Goal: Task Accomplishment & Management: Use online tool/utility

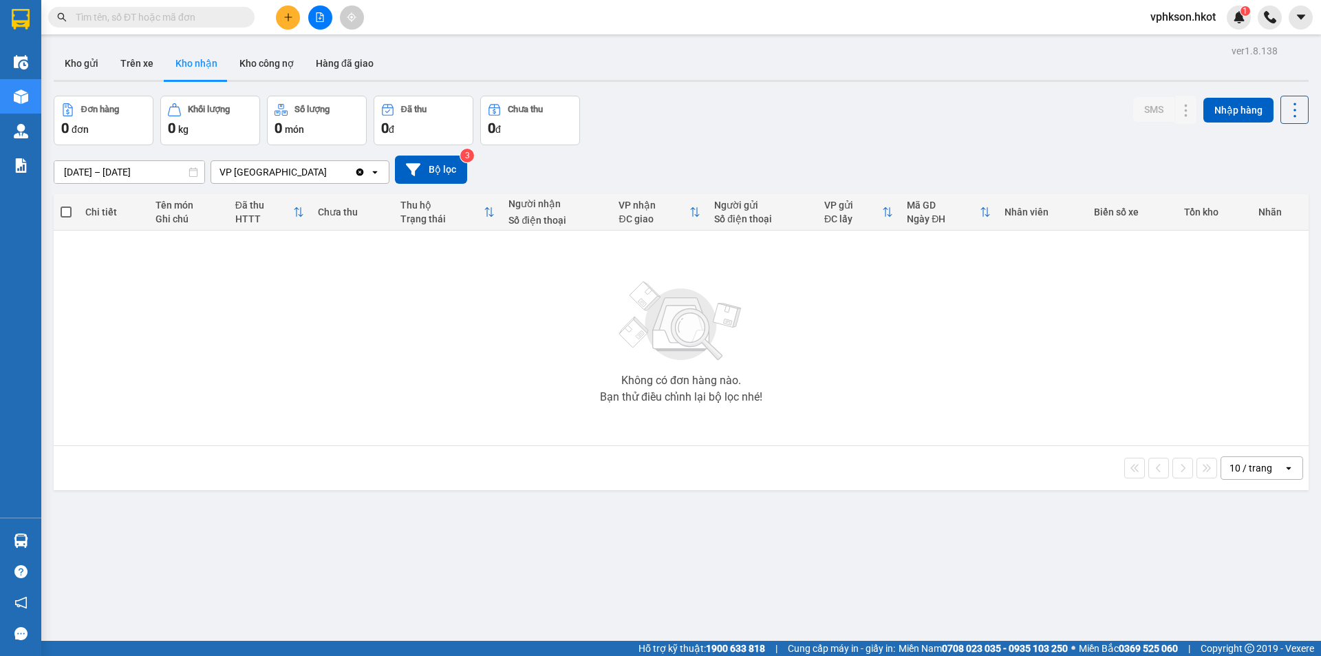
click at [83, 70] on button "Kho gửi" at bounding box center [82, 63] width 56 height 33
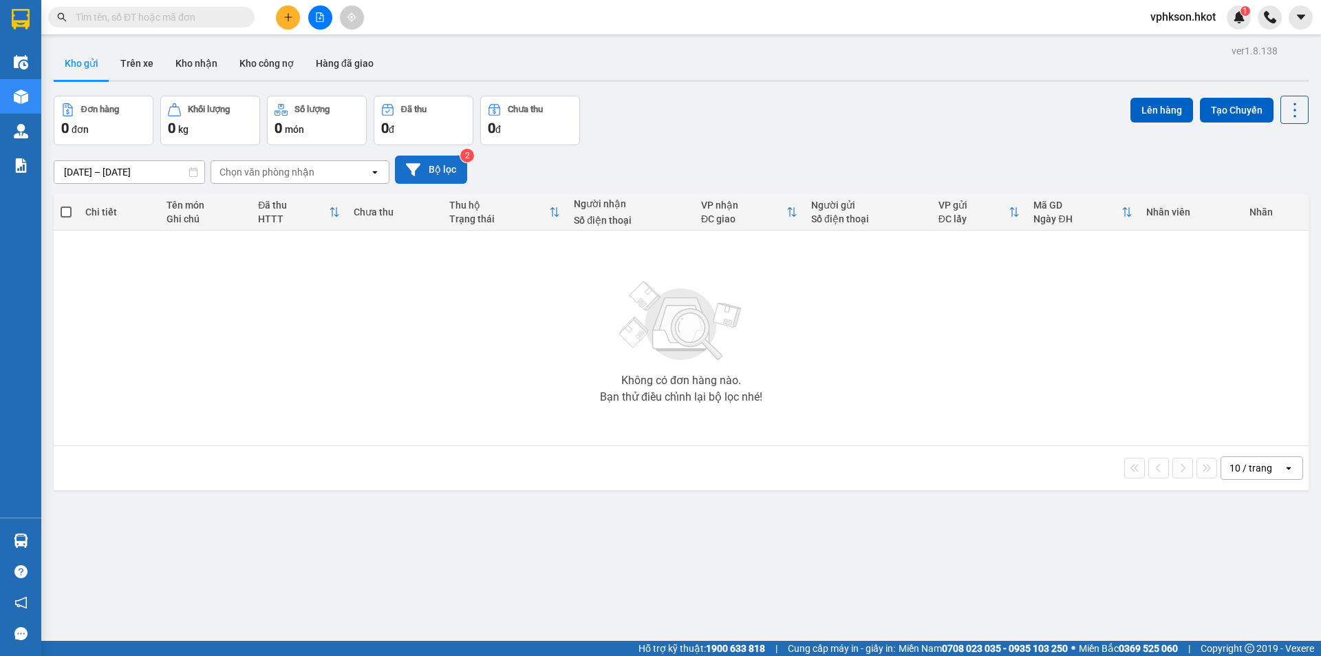
click at [431, 169] on button "Bộ lọc" at bounding box center [431, 169] width 72 height 28
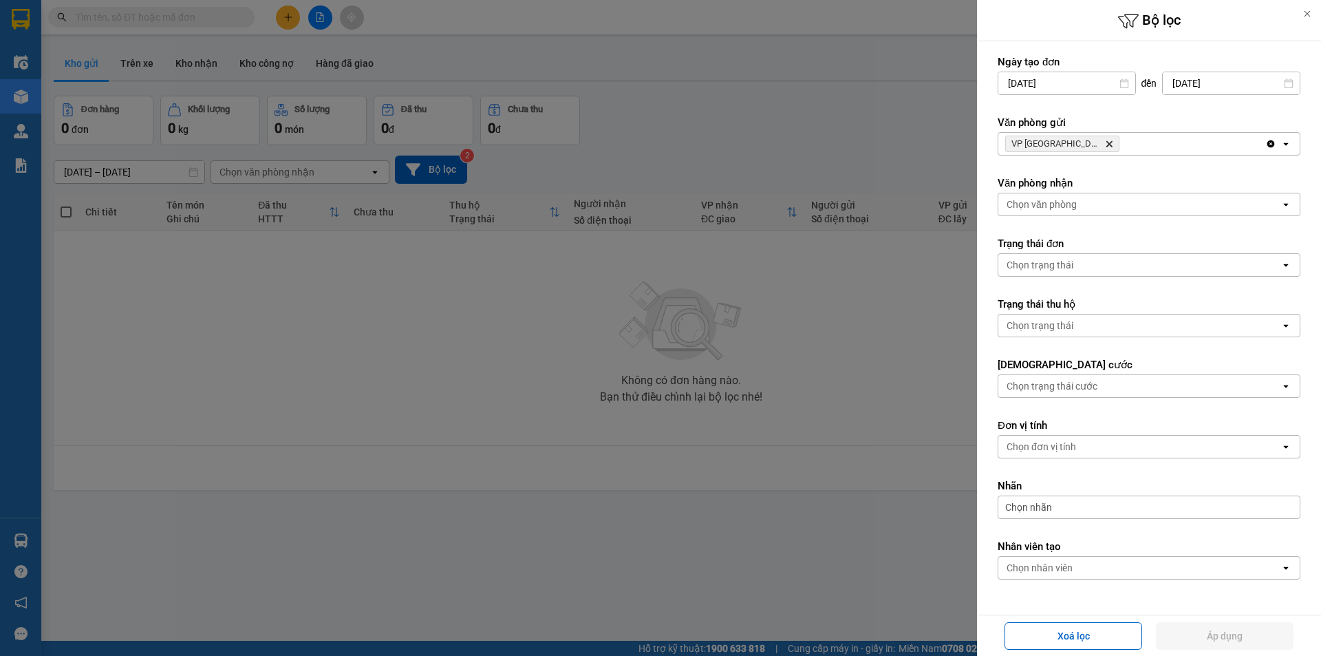
click at [1105, 140] on icon "Delete" at bounding box center [1109, 144] width 8 height 8
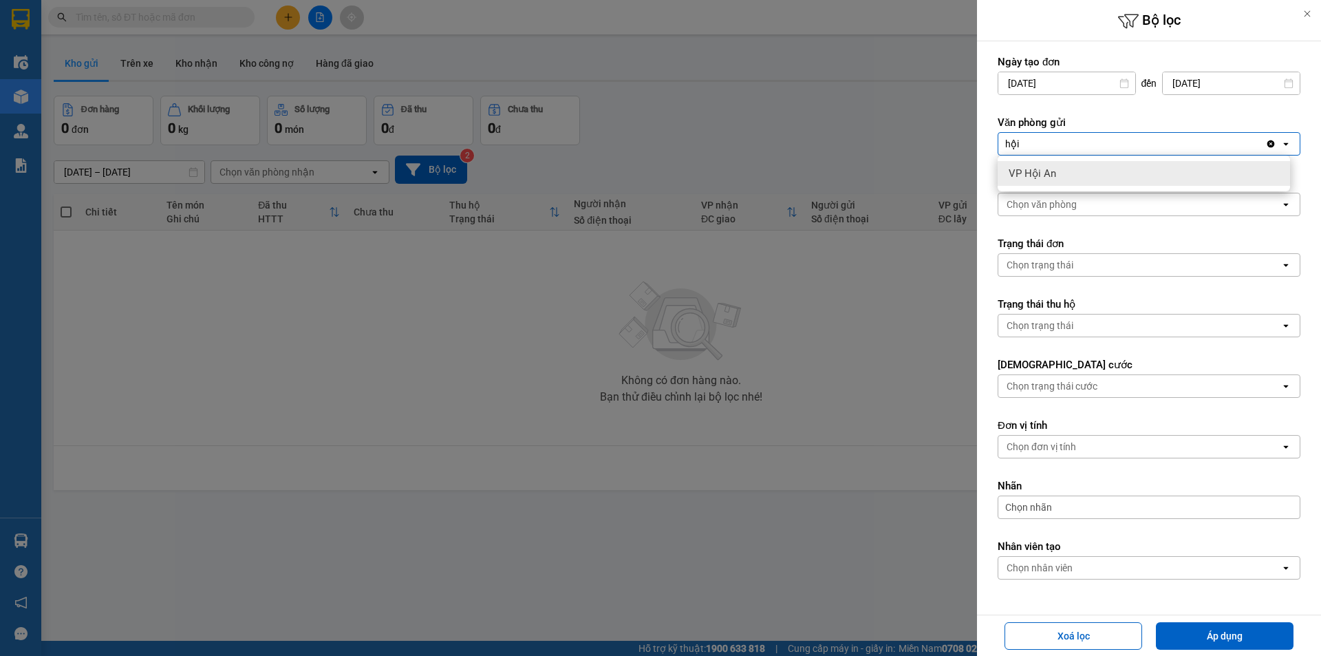
type input "hội"
click at [1027, 179] on span "VP Hội An" at bounding box center [1031, 173] width 47 height 14
click at [930, 250] on div at bounding box center [660, 328] width 1321 height 656
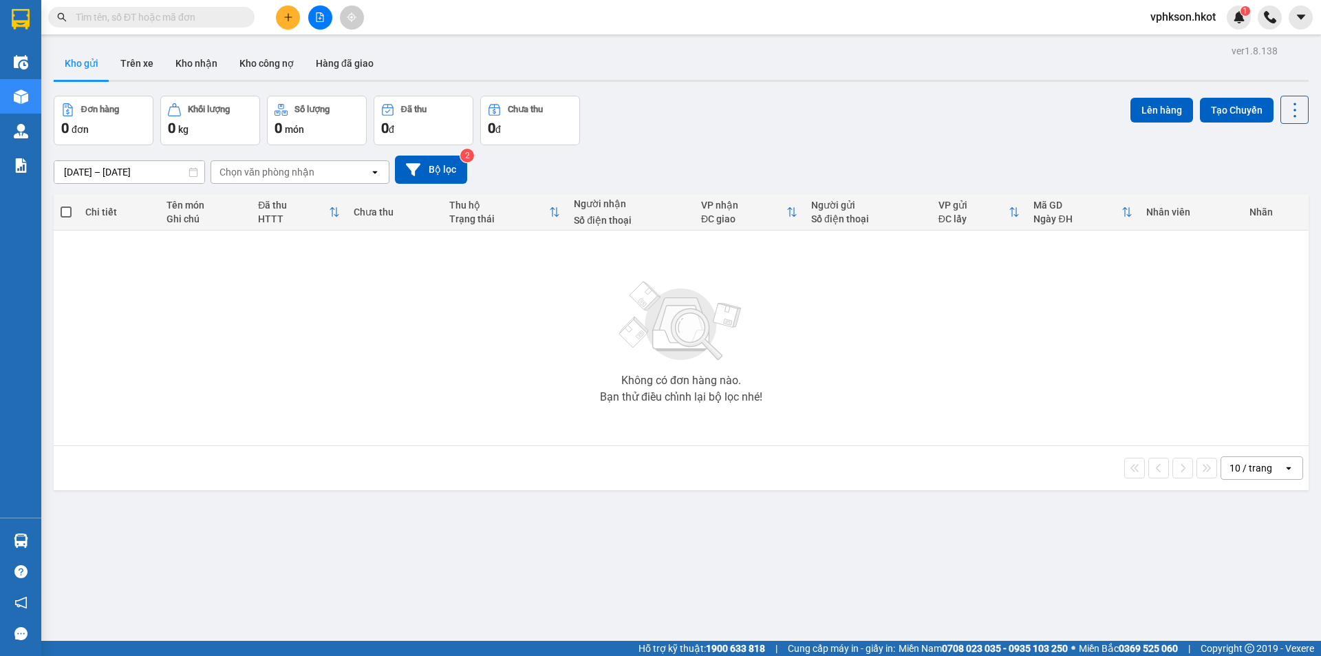
click at [340, 171] on div "Chọn văn phòng nhận" at bounding box center [290, 172] width 158 height 22
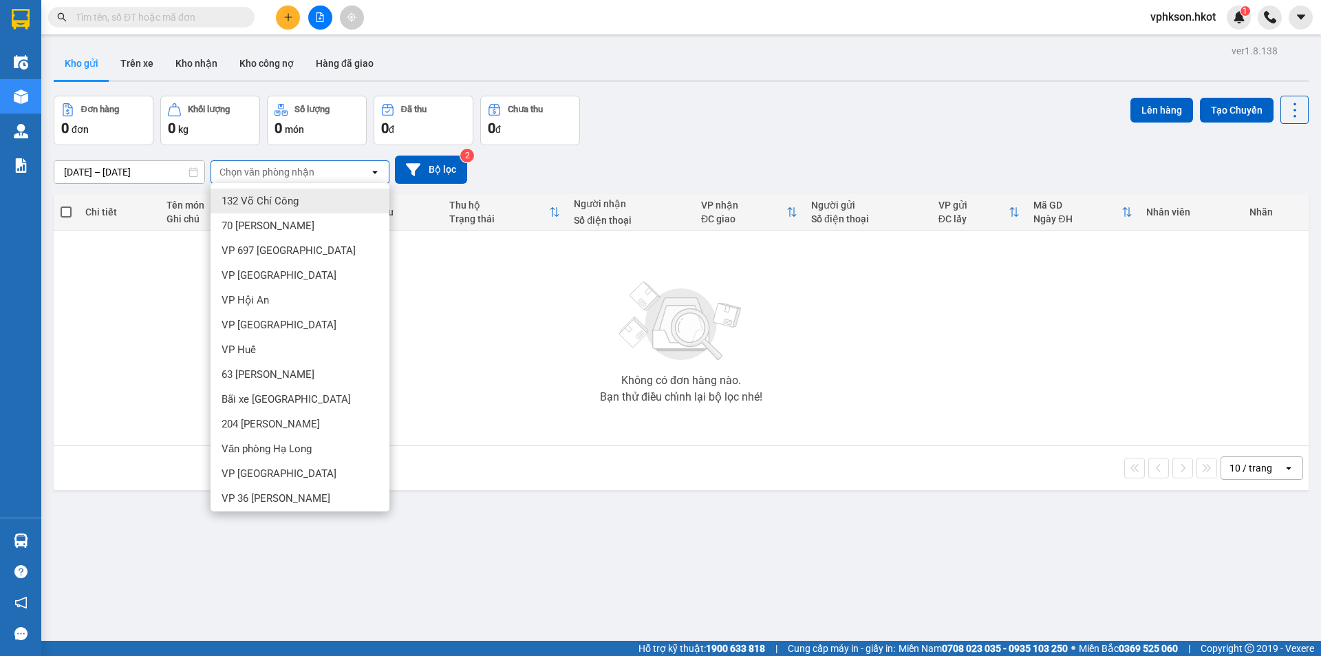
click at [929, 110] on div "Đơn hàng 0 đơn Khối lượng 0 kg Số lượng 0 món Đã thu 0 đ Chưa thu 0 đ Lên hàng …" at bounding box center [681, 121] width 1255 height 50
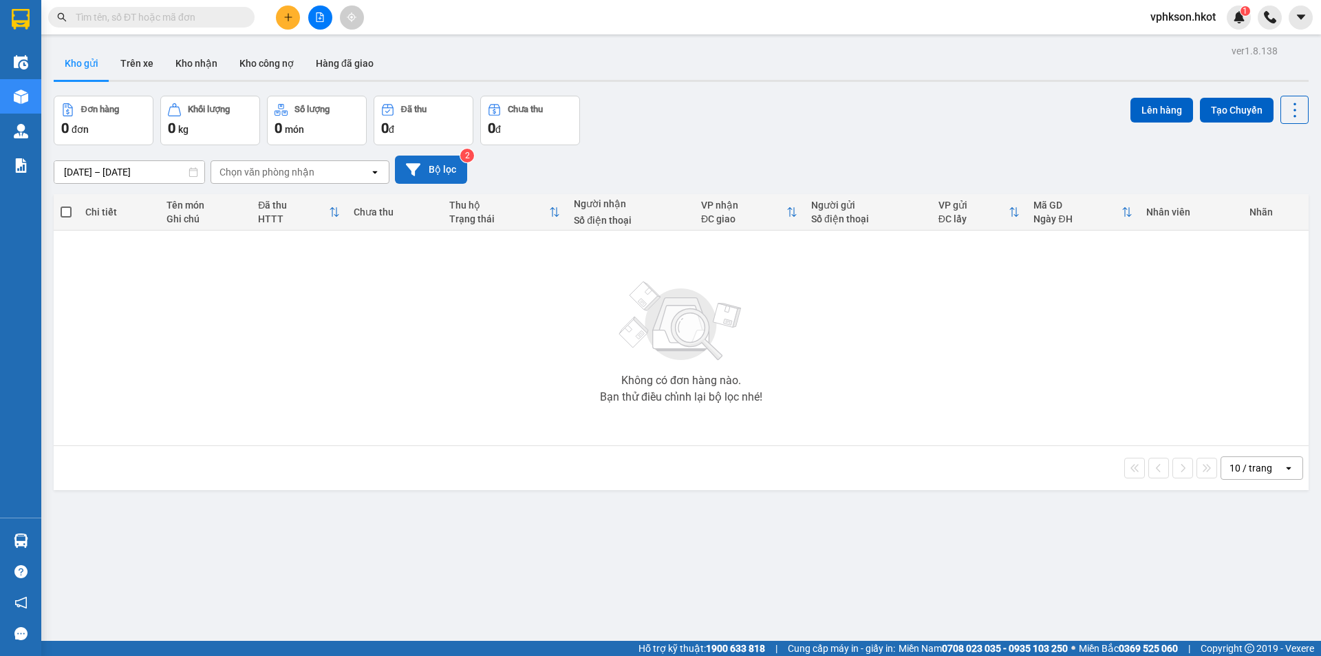
click at [426, 167] on button "Bộ lọc" at bounding box center [431, 169] width 72 height 28
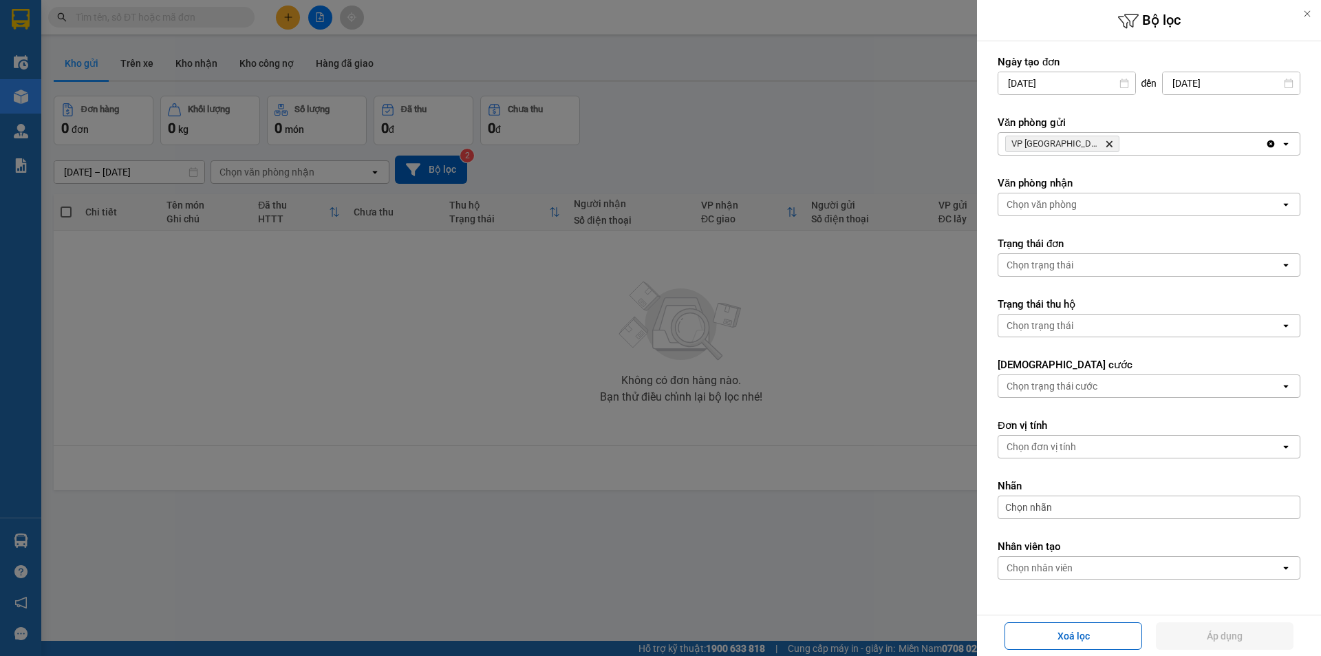
click at [1105, 142] on icon "Delete" at bounding box center [1109, 144] width 8 height 8
click at [1053, 142] on div "Chọn văn phòng" at bounding box center [1041, 144] width 70 height 14
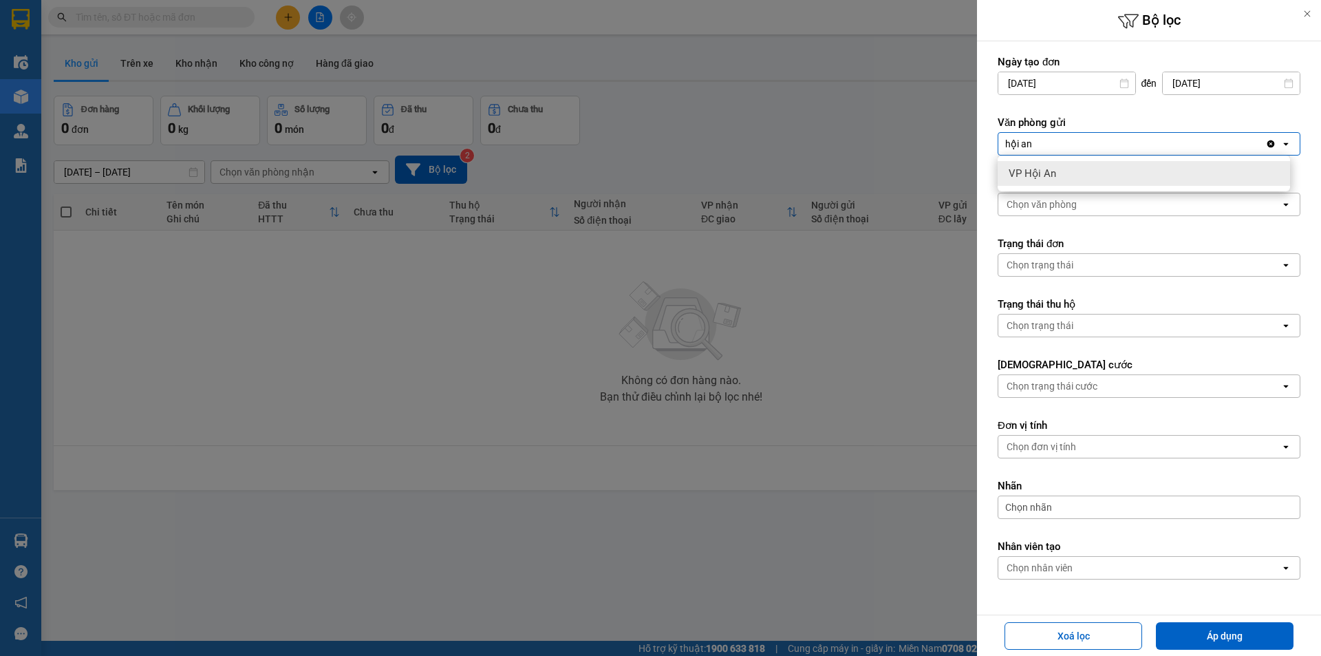
type input "hội an"
click at [1026, 166] on div "VP Hội An" at bounding box center [1143, 173] width 292 height 25
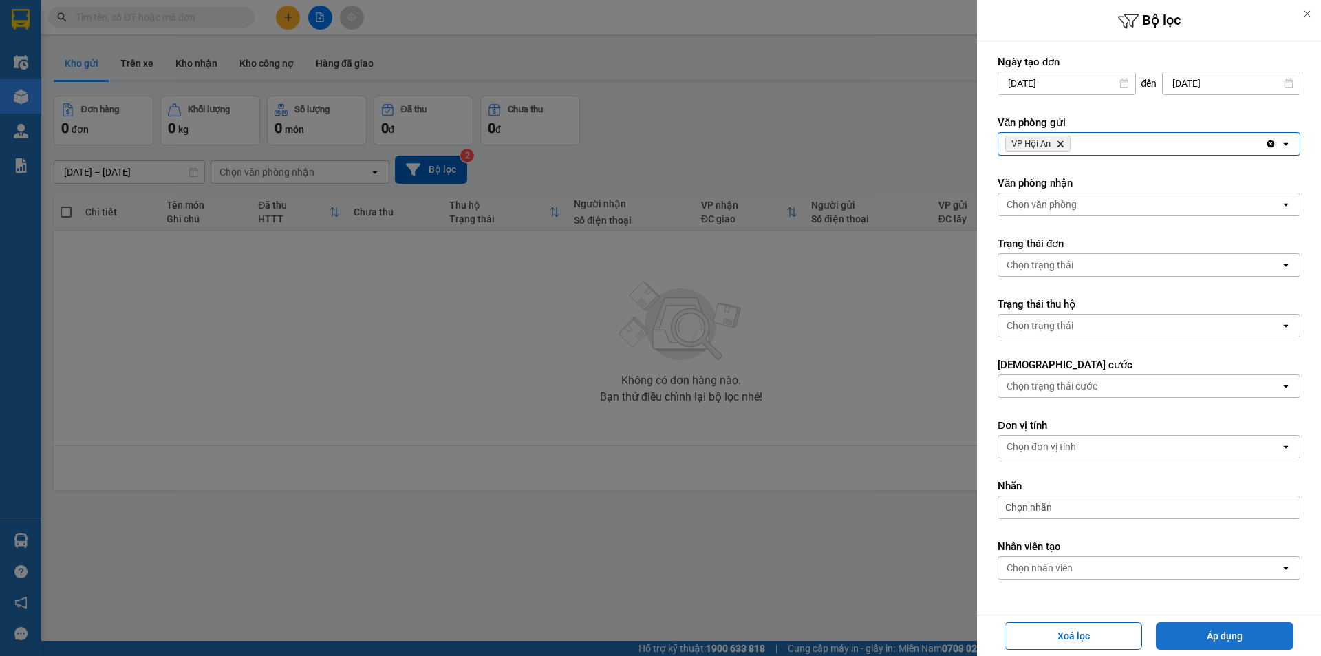
click at [1251, 629] on button "Áp dụng" at bounding box center [1225, 636] width 138 height 28
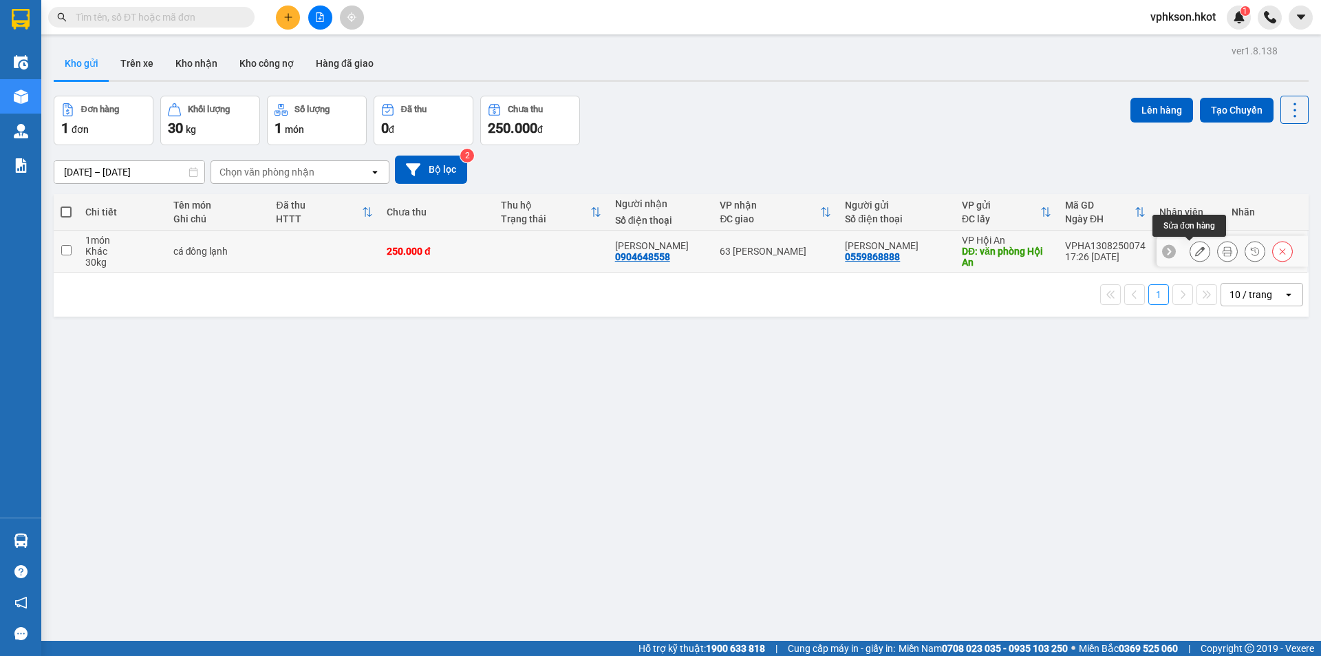
click at [1195, 248] on icon at bounding box center [1200, 251] width 10 height 10
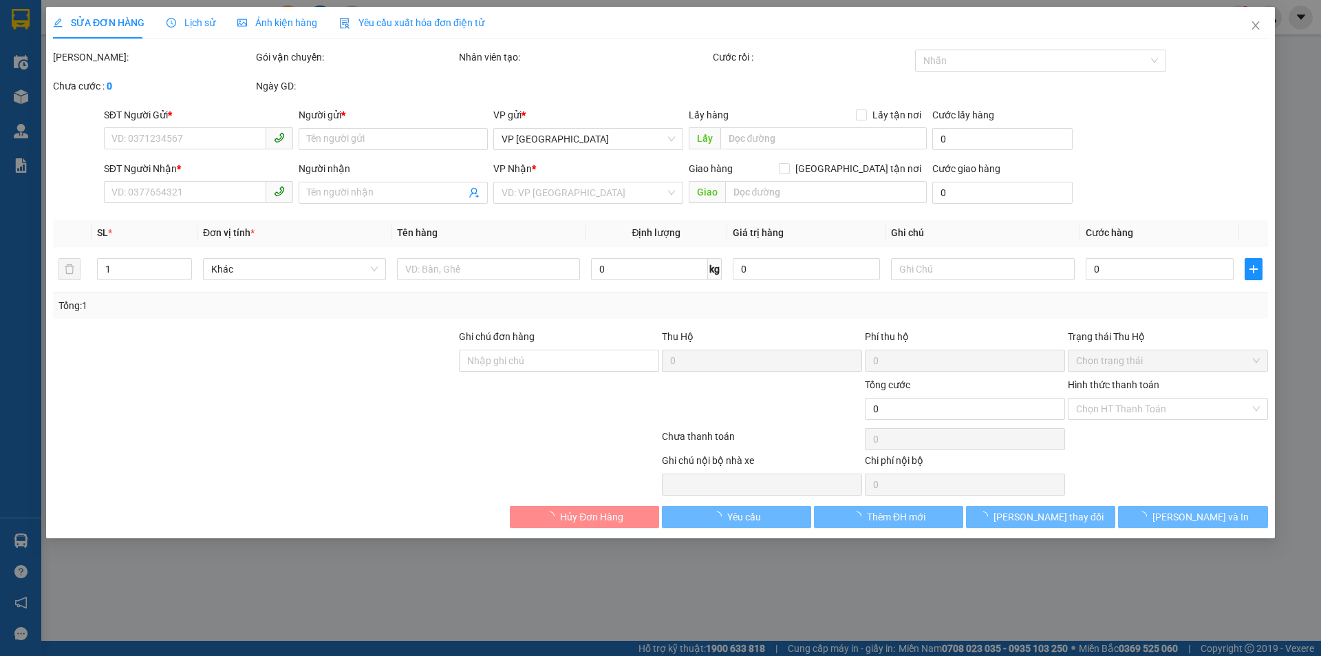
type input "0559868888"
type input "[PERSON_NAME]"
type input "văn phòng Hội An"
type input "0904648558"
type input "[PERSON_NAME]"
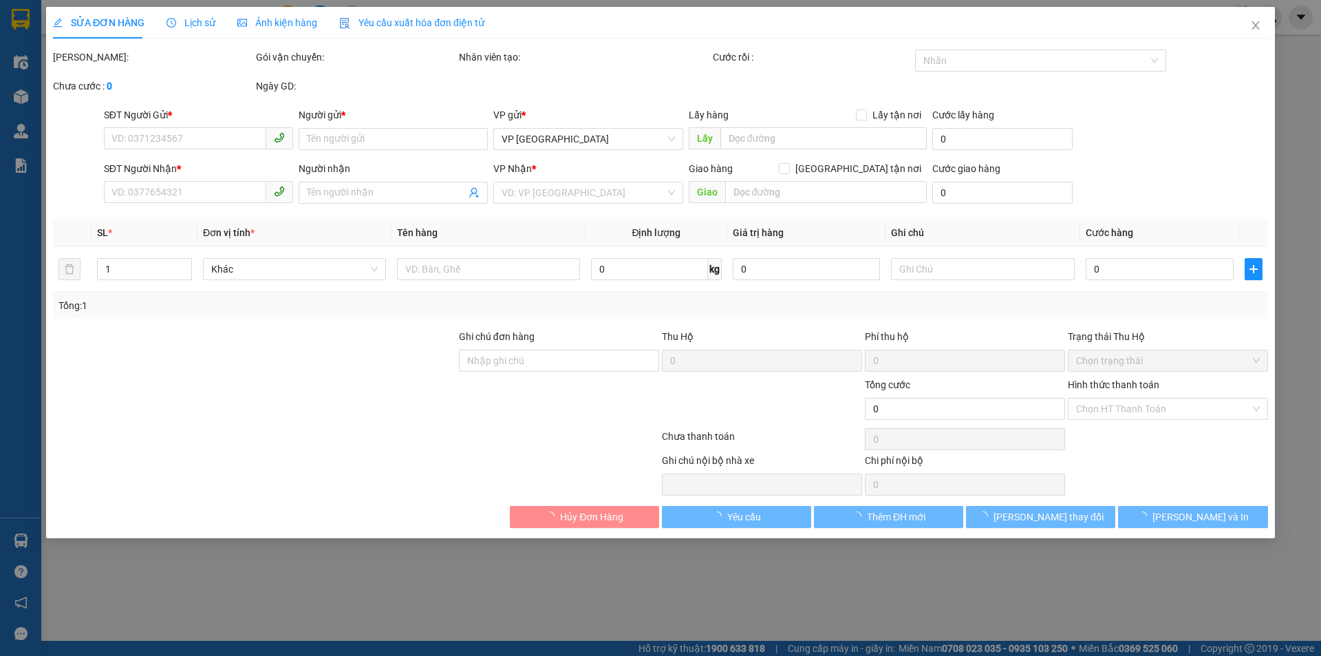
type input "250.000"
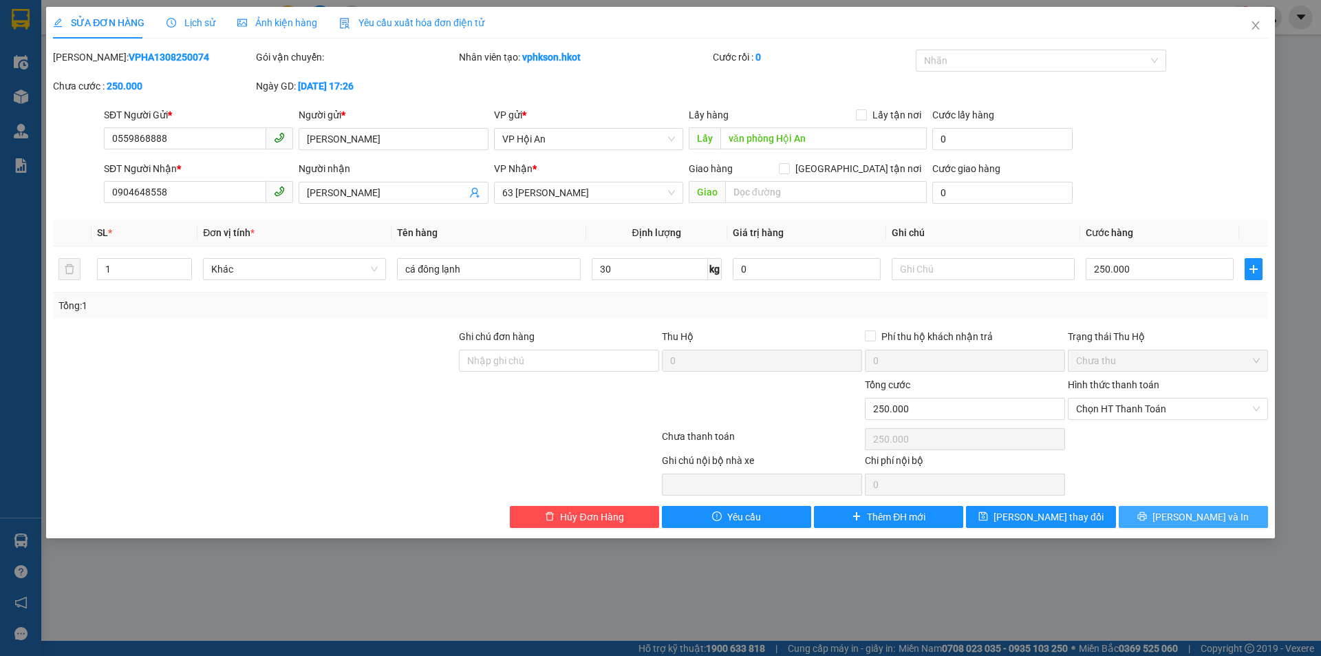
click at [1217, 512] on span "[PERSON_NAME] và In" at bounding box center [1200, 516] width 96 height 15
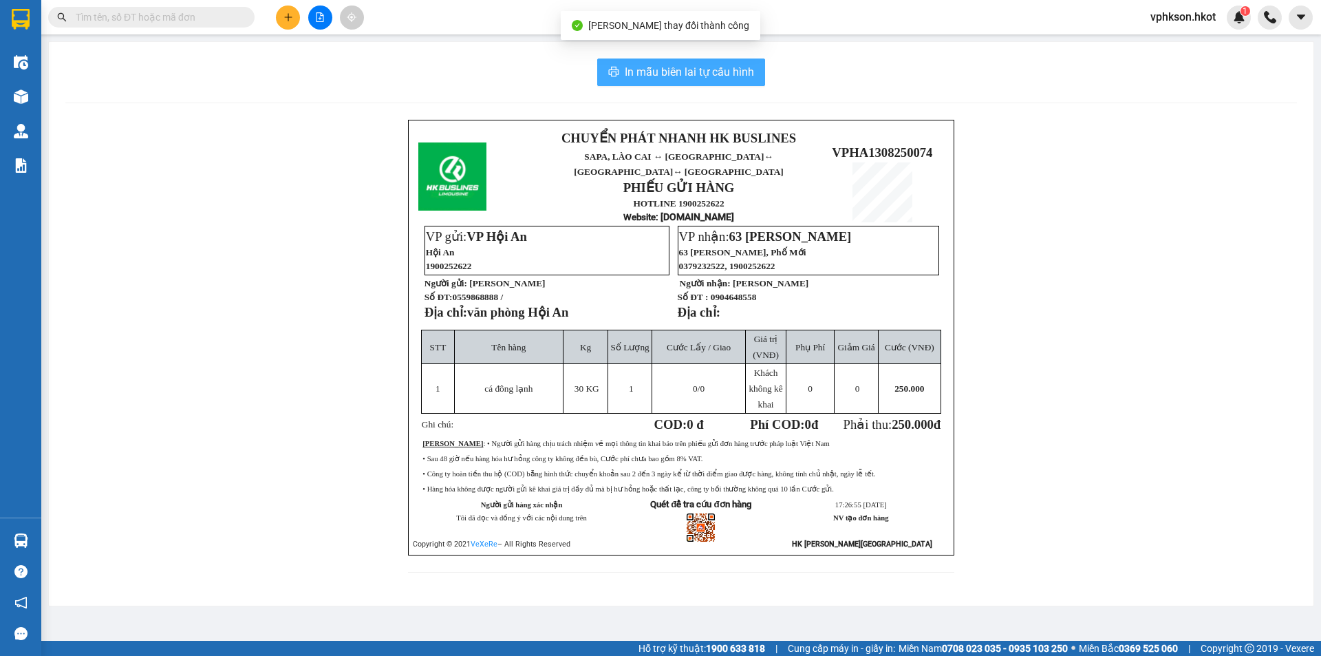
click at [691, 65] on span "In mẫu biên lai tự cấu hình" at bounding box center [689, 71] width 129 height 17
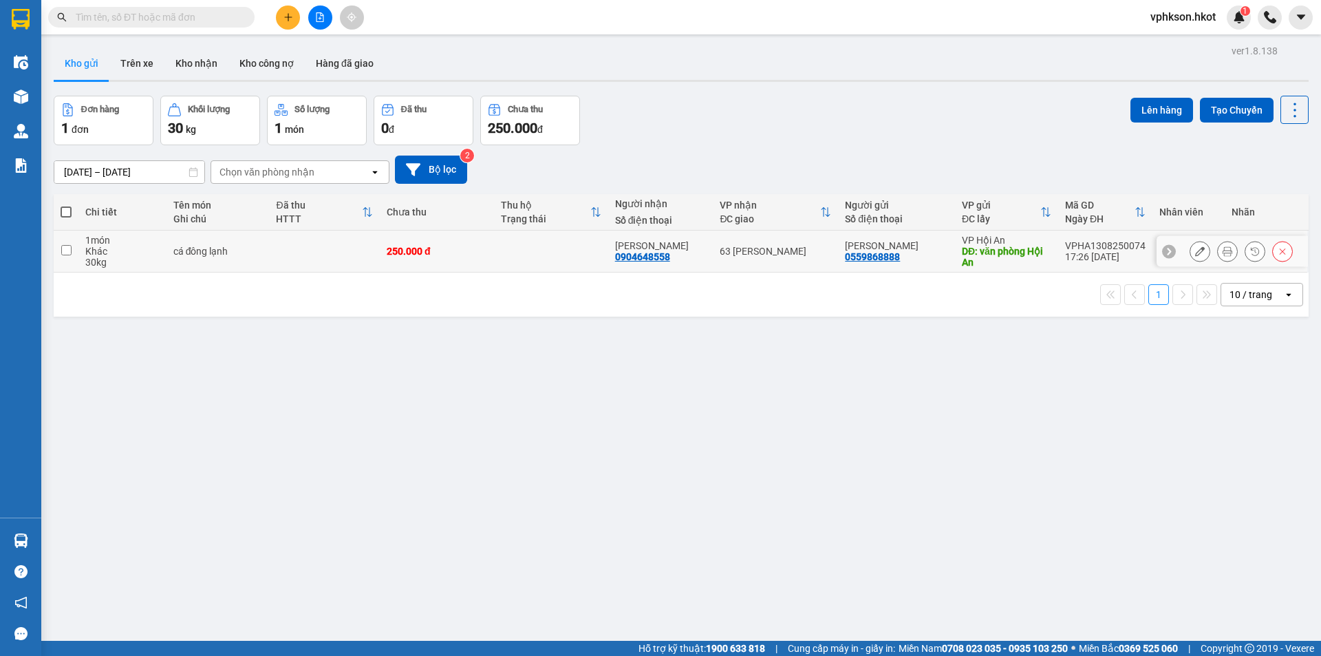
click at [539, 259] on td at bounding box center [551, 251] width 114 height 42
checkbox input "true"
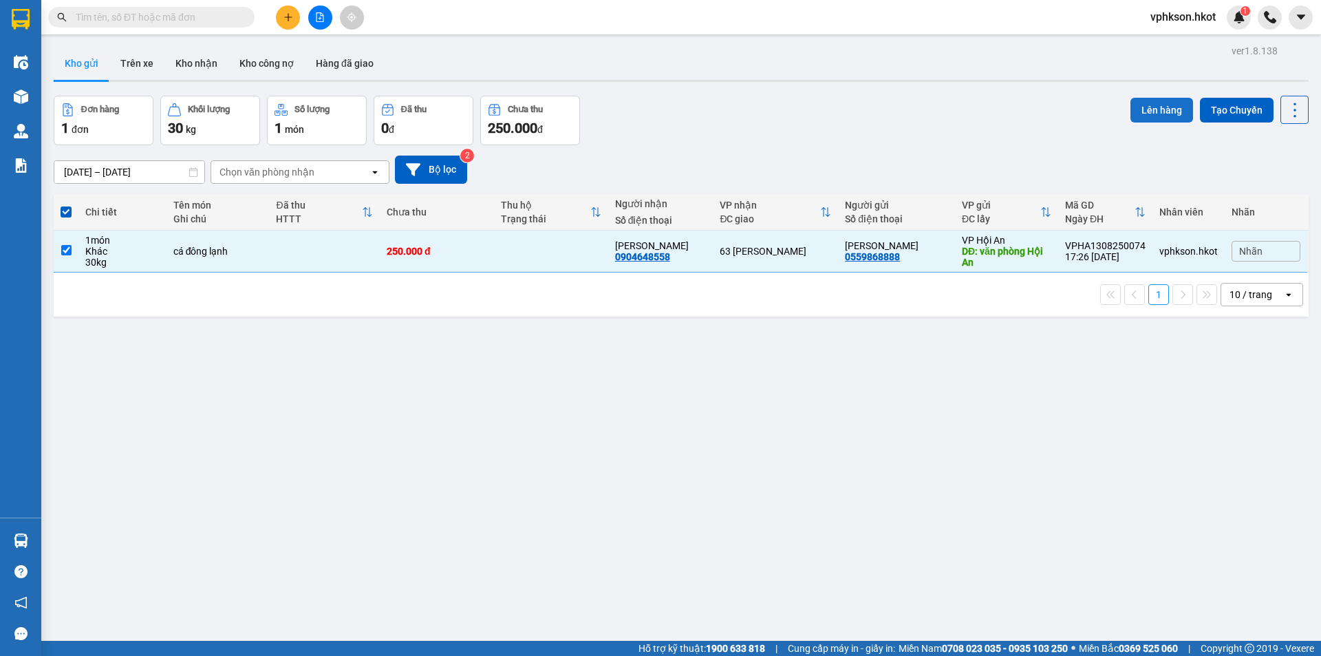
click at [1166, 120] on button "Lên hàng" at bounding box center [1161, 110] width 63 height 25
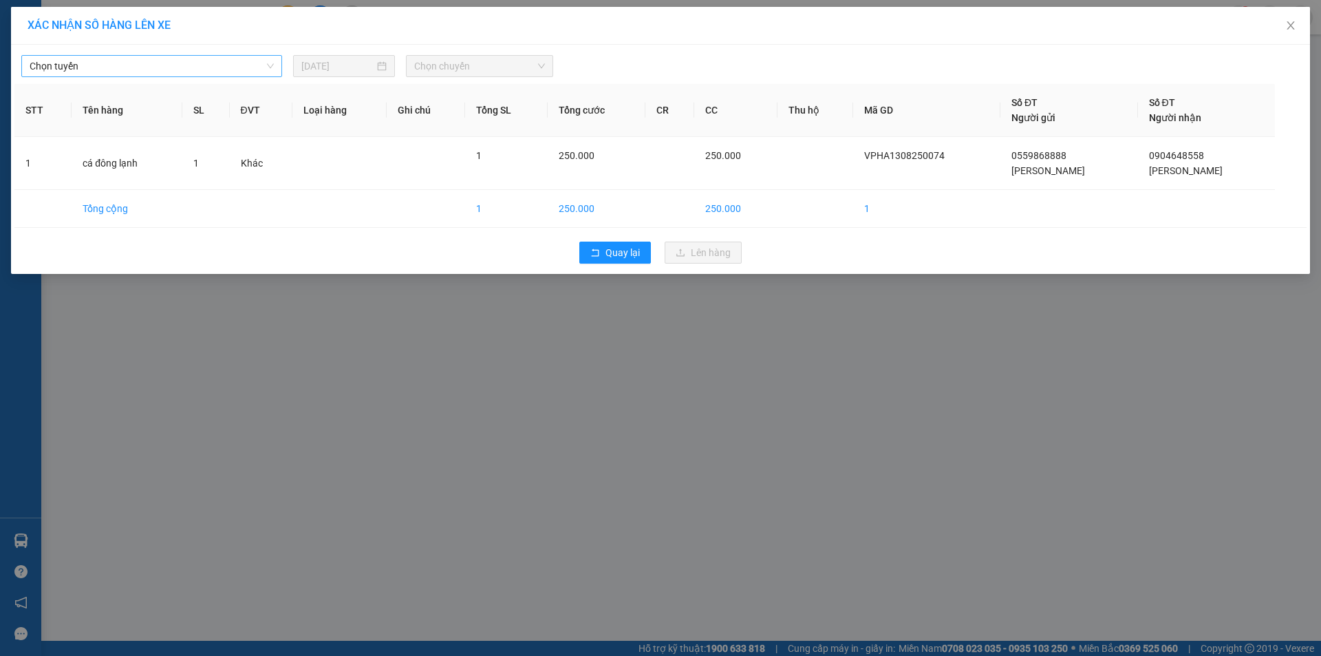
click at [154, 67] on span "Chọn tuyến" at bounding box center [152, 66] width 244 height 21
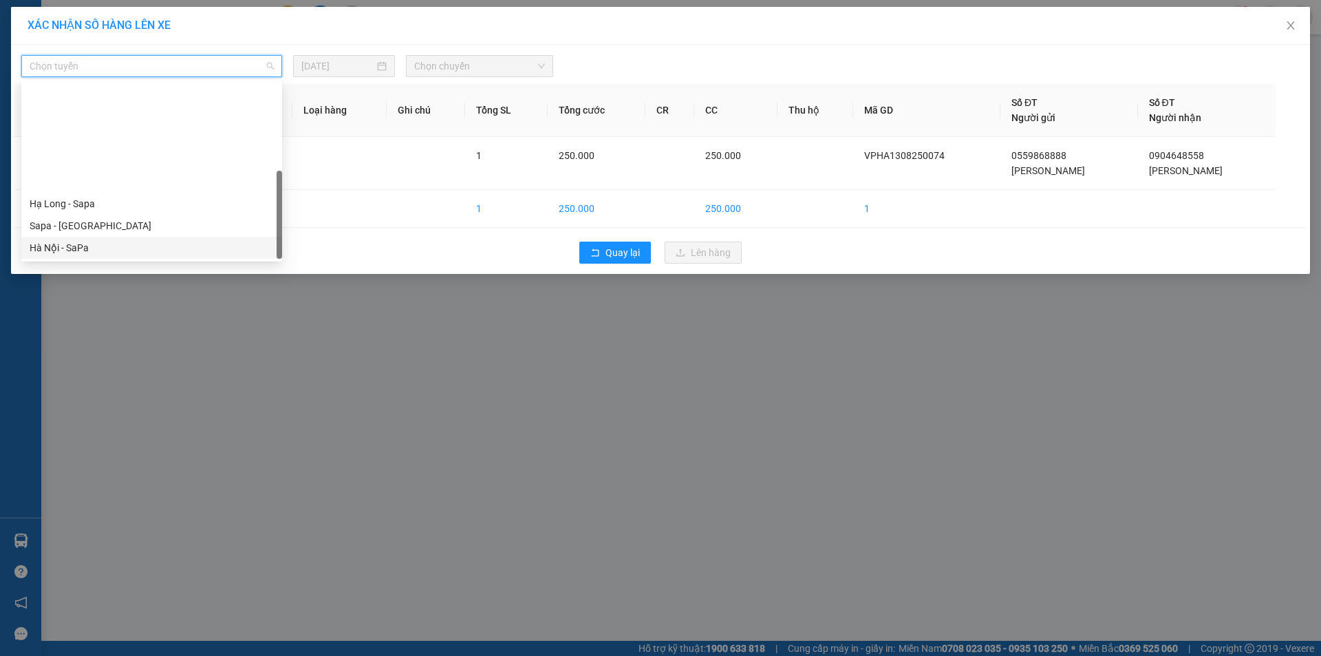
scroll to position [132, 0]
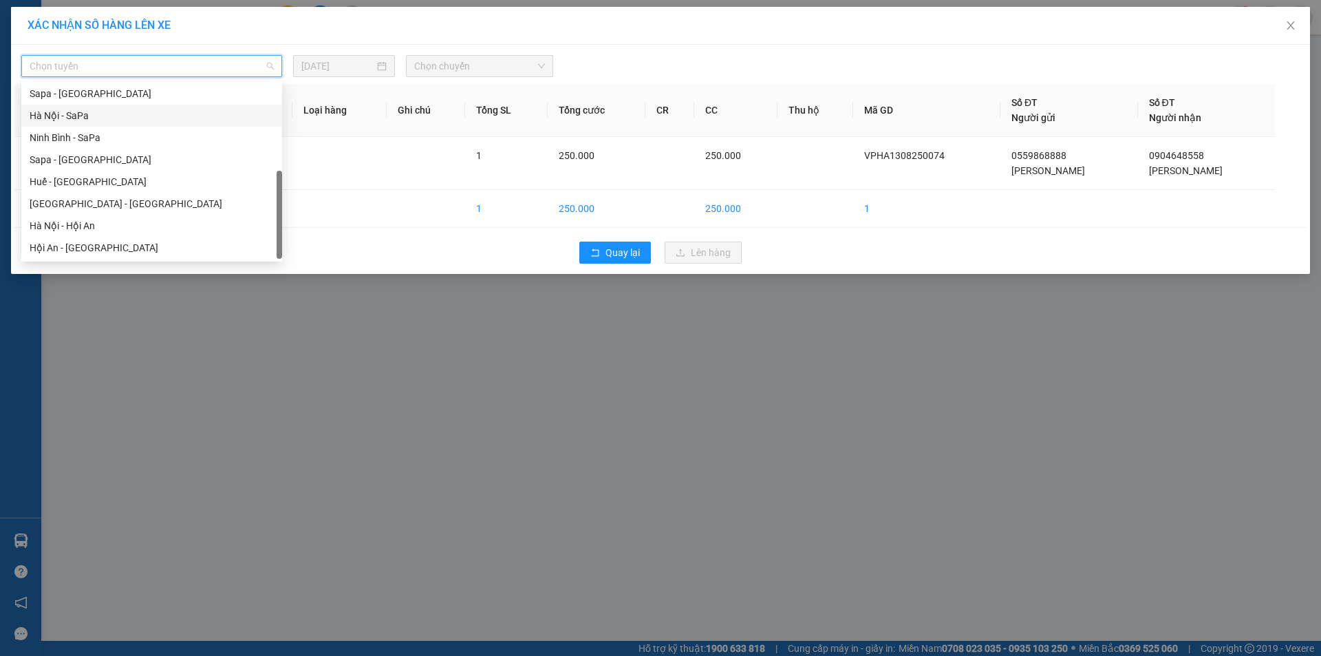
click at [98, 251] on div "Hội An - [GEOGRAPHIC_DATA]" at bounding box center [152, 247] width 244 height 15
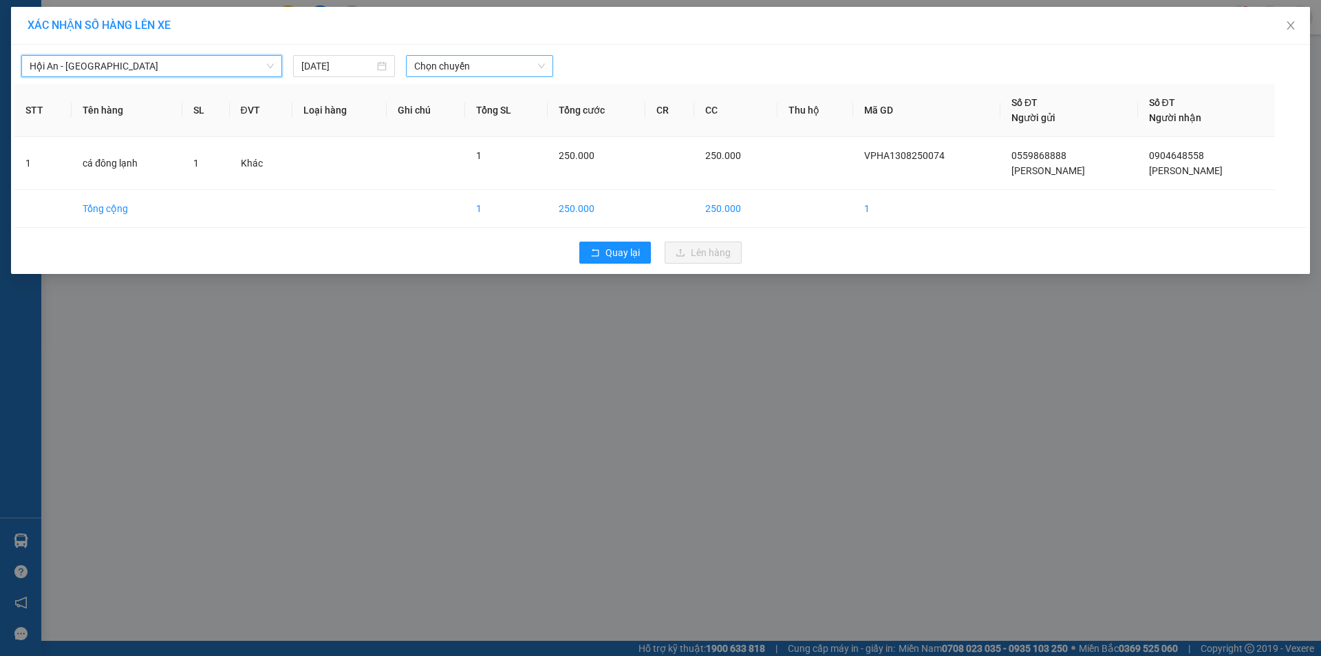
click at [456, 71] on span "Chọn chuyến" at bounding box center [479, 66] width 131 height 21
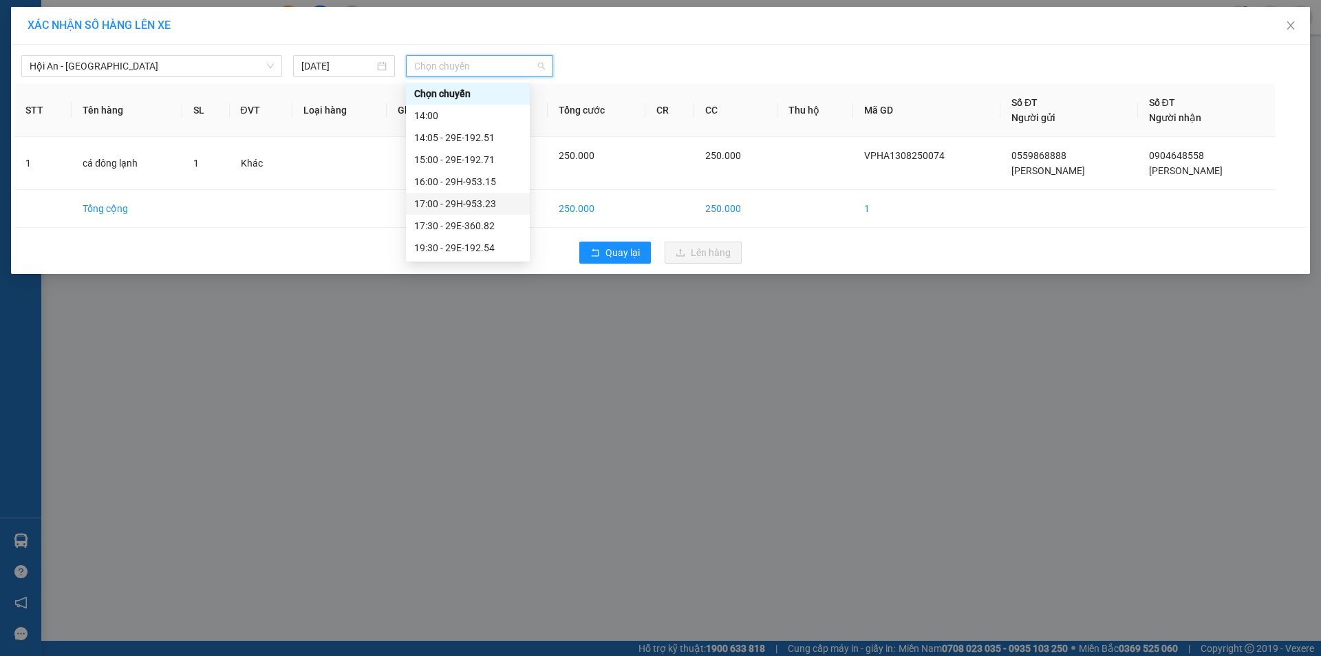
click at [483, 202] on div "17:00 - 29H-953.23" at bounding box center [467, 203] width 107 height 15
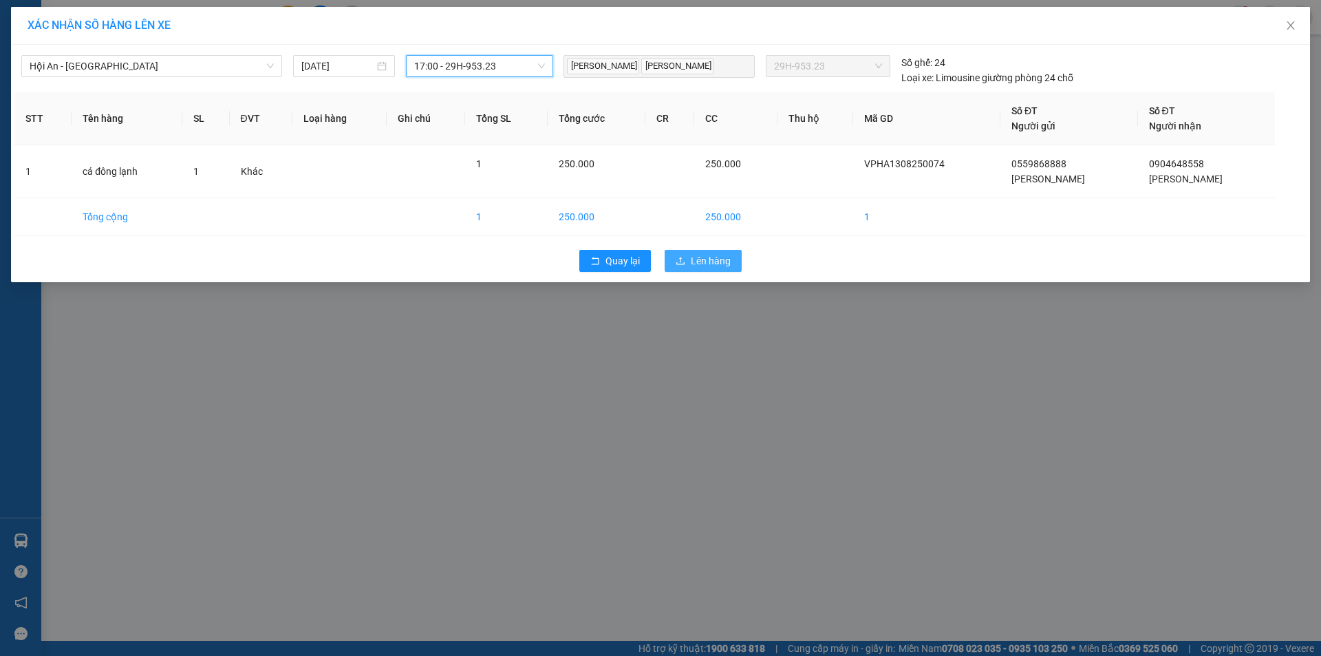
click at [713, 261] on span "Lên hàng" at bounding box center [711, 260] width 40 height 15
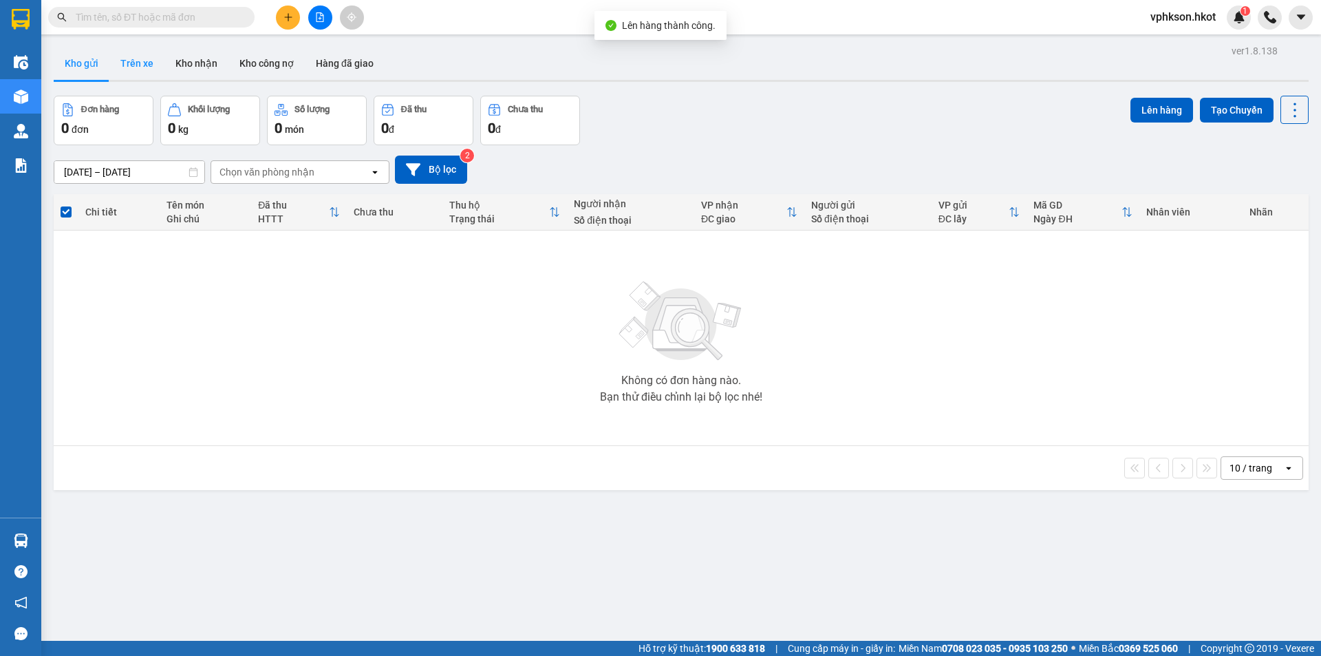
click at [153, 67] on button "Trên xe" at bounding box center [136, 63] width 55 height 33
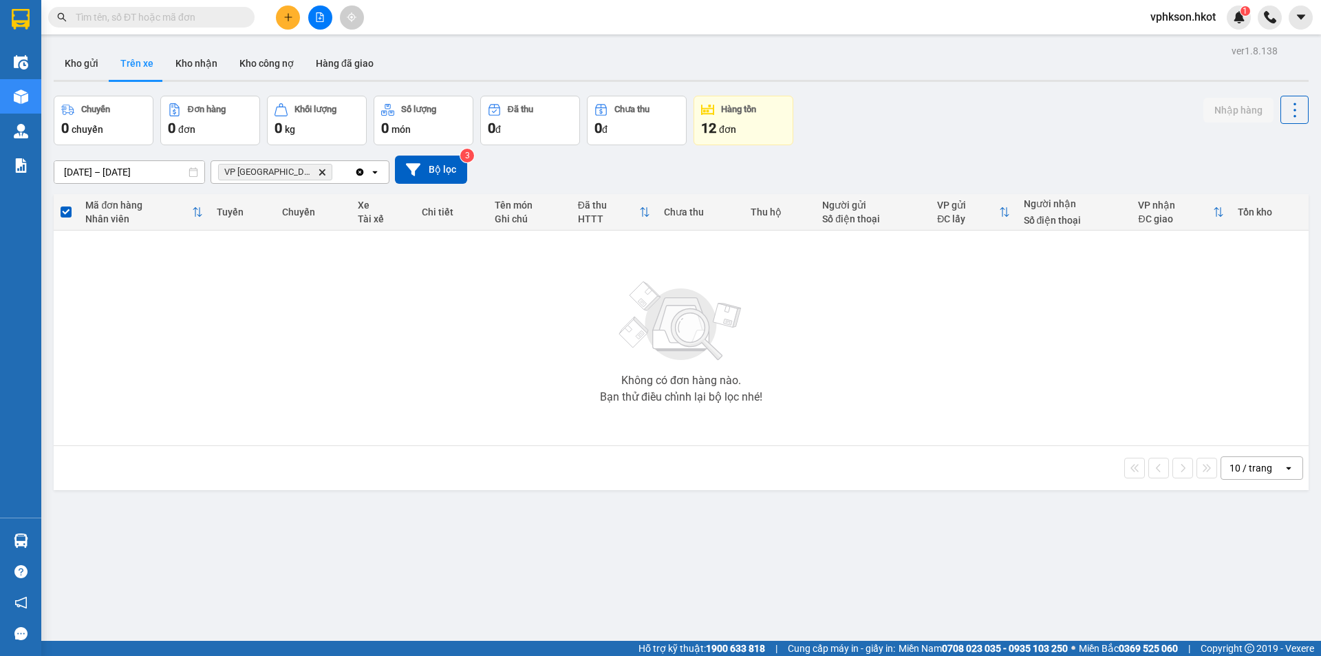
click at [318, 171] on icon "Delete" at bounding box center [322, 172] width 8 height 8
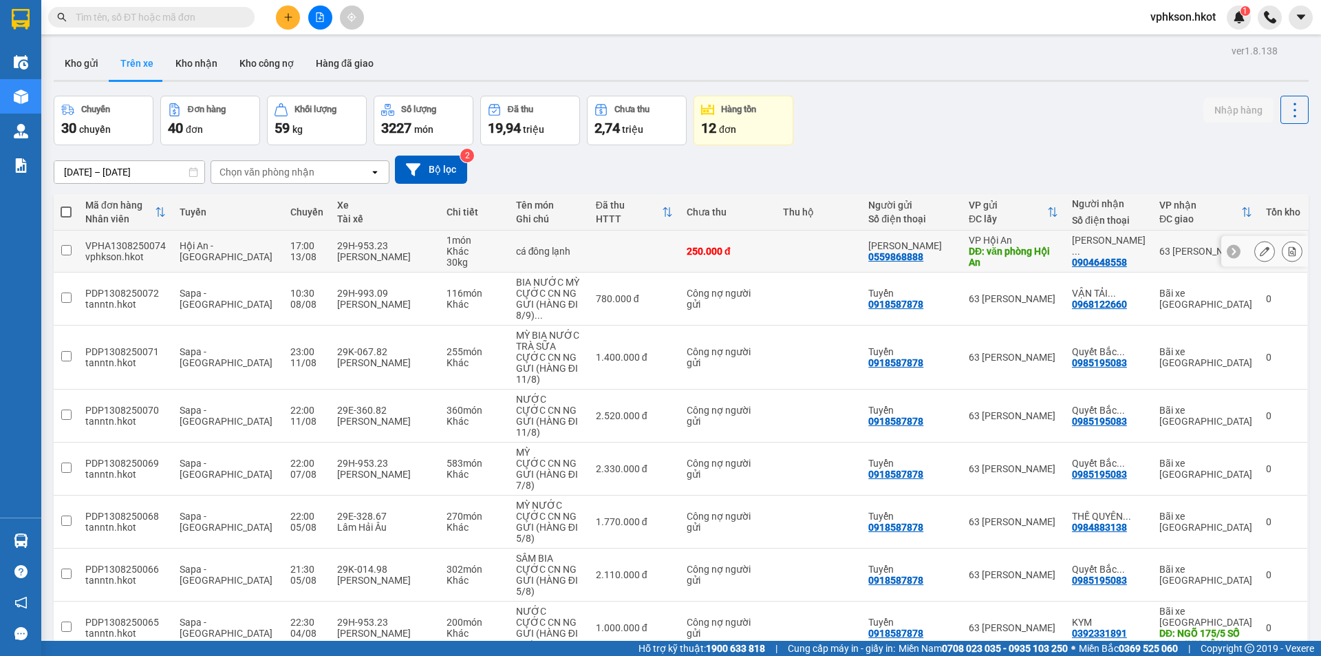
click at [614, 266] on td at bounding box center [634, 251] width 91 height 42
checkbox input "true"
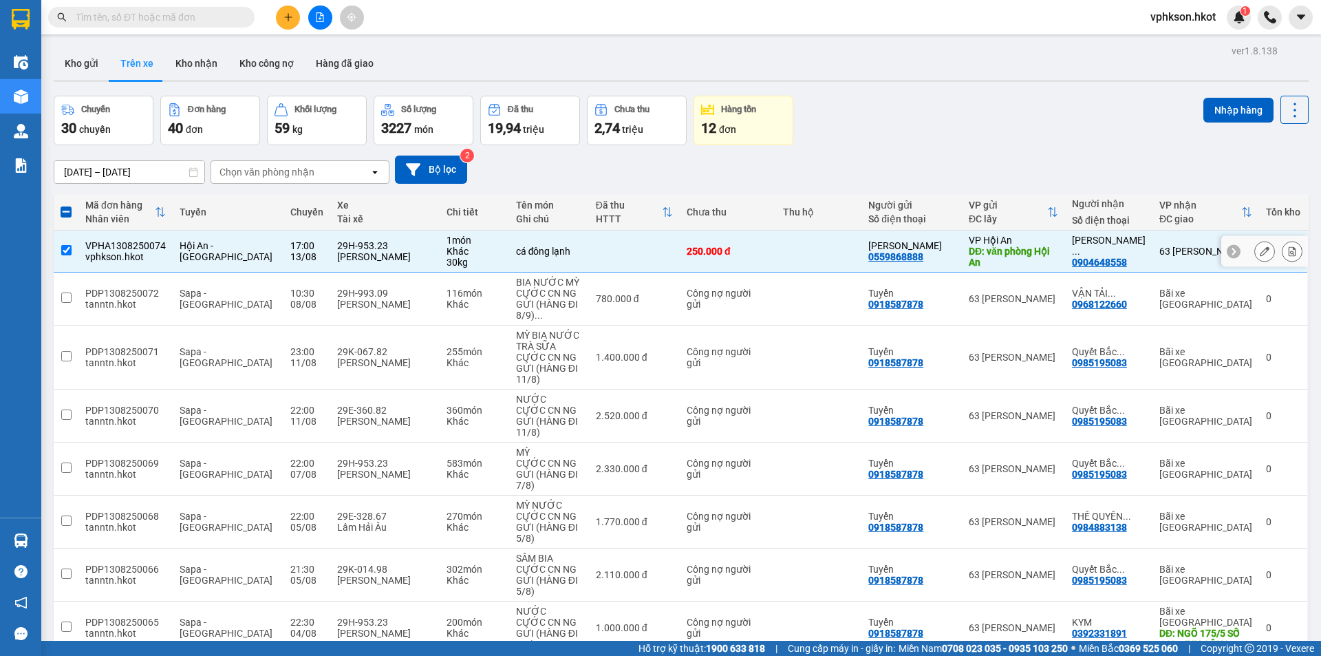
click at [1288, 252] on icon at bounding box center [1292, 251] width 8 height 10
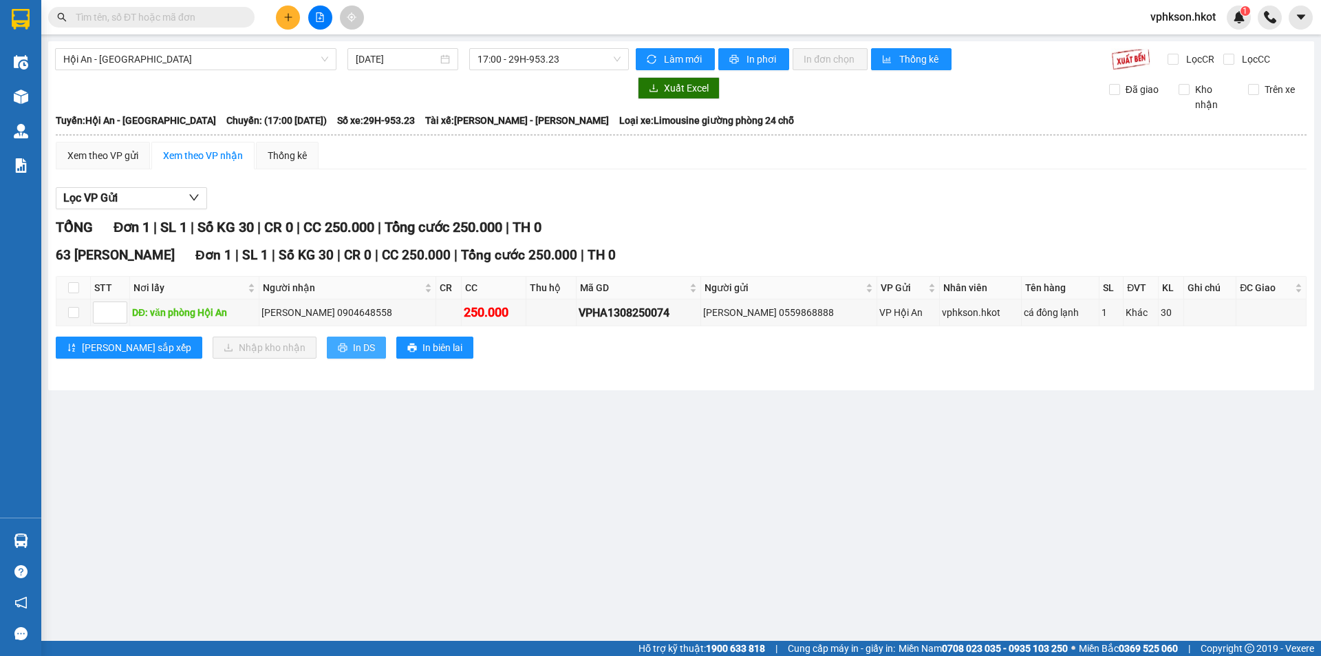
click at [353, 351] on span "In DS" at bounding box center [364, 347] width 22 height 15
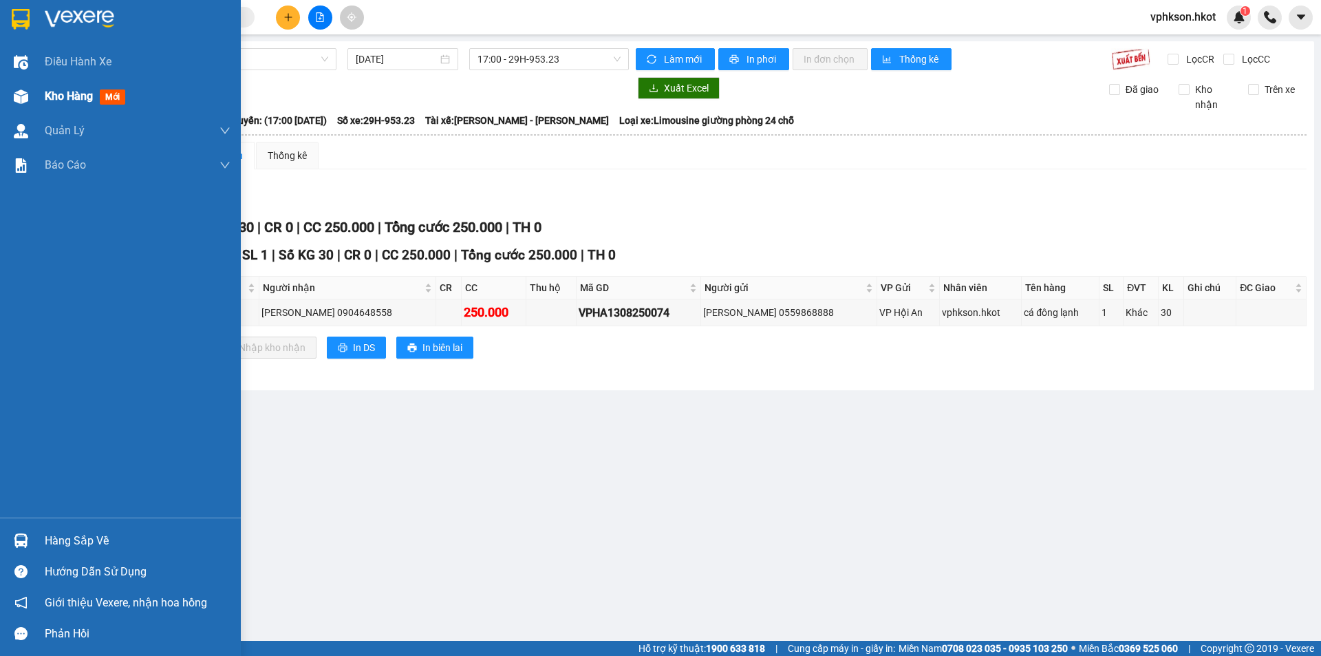
click at [63, 98] on span "Kho hàng" at bounding box center [69, 95] width 48 height 13
